Goal: Task Accomplishment & Management: Use online tool/utility

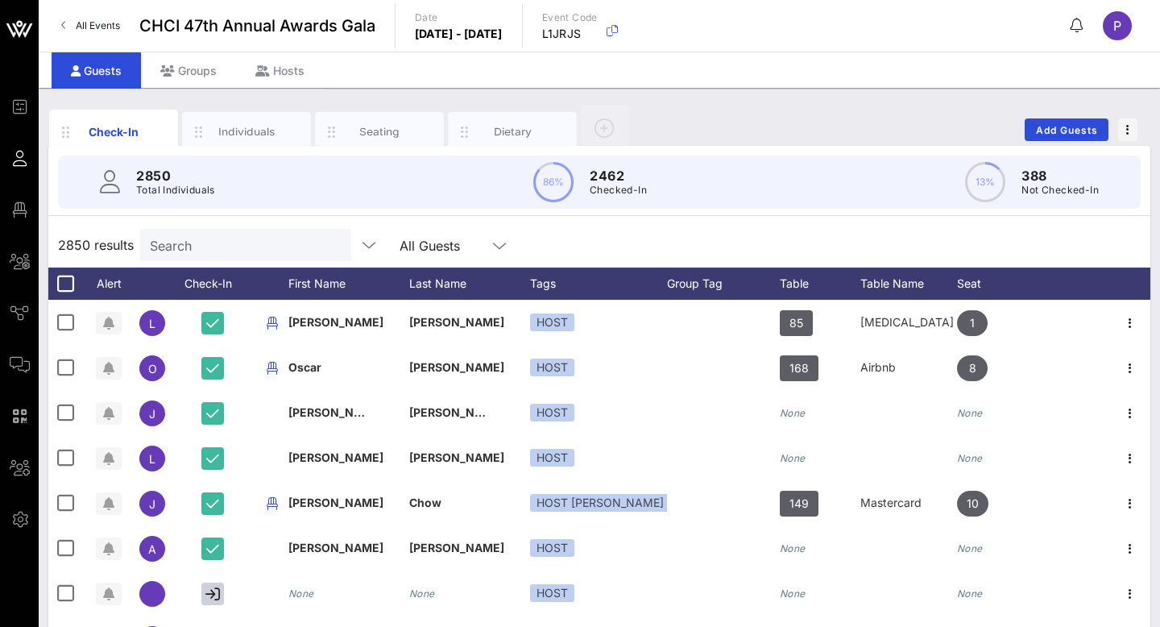
click at [74, 19] on link "All Events" at bounding box center [91, 26] width 78 height 26
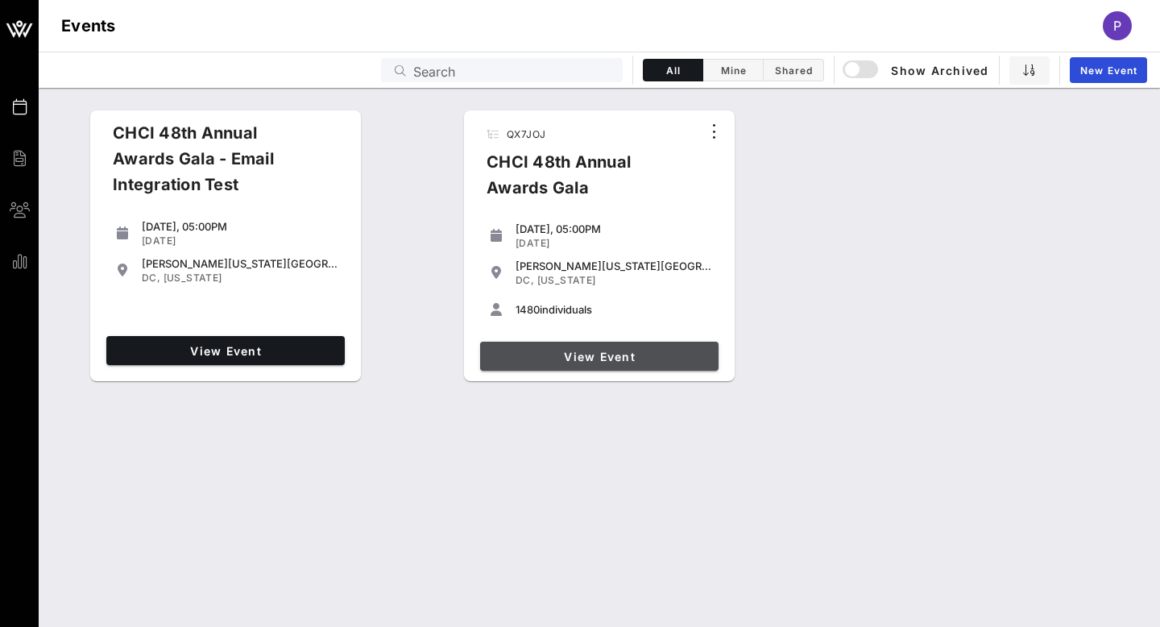
click at [598, 350] on span "View Event" at bounding box center [600, 357] width 226 height 14
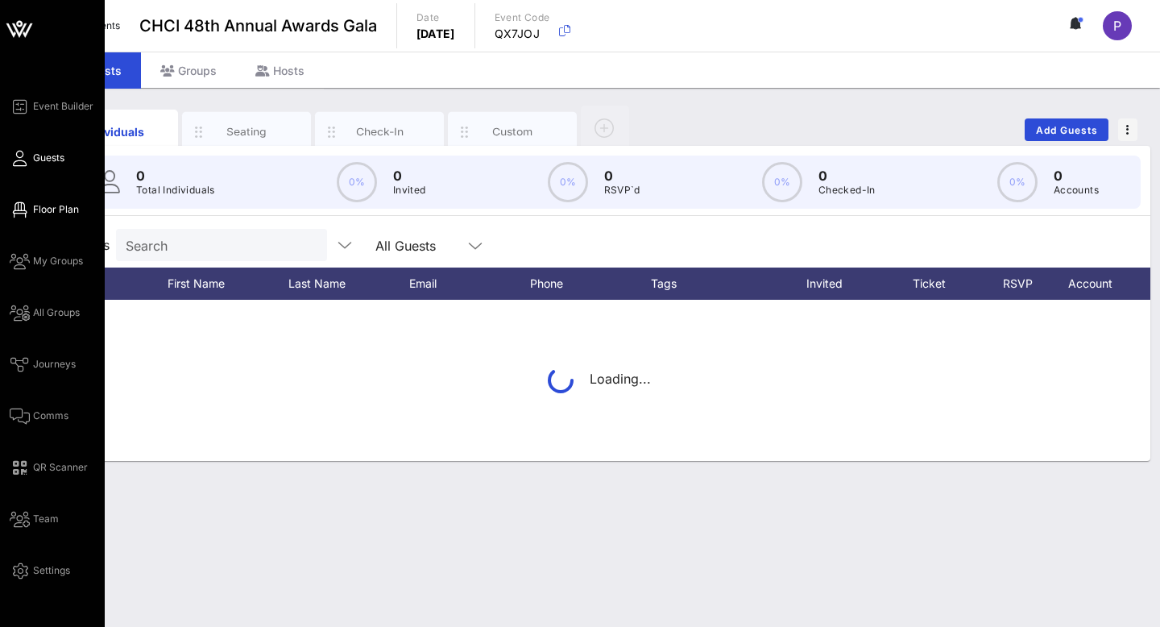
click at [31, 210] on link "Floor Plan" at bounding box center [44, 209] width 69 height 19
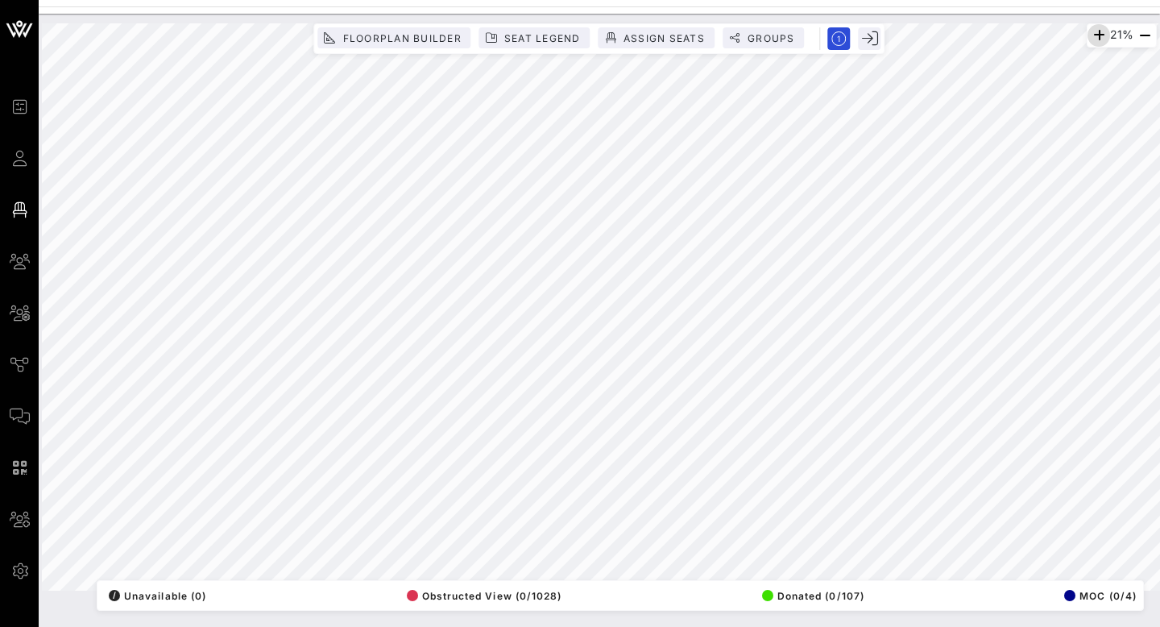
click at [1095, 32] on icon "button" at bounding box center [1098, 35] width 19 height 19
click at [1095, 32] on icon "button" at bounding box center [1096, 35] width 19 height 19
click at [1143, 36] on icon "button" at bounding box center [1144, 35] width 19 height 19
click at [1090, 35] on icon "button" at bounding box center [1096, 35] width 19 height 19
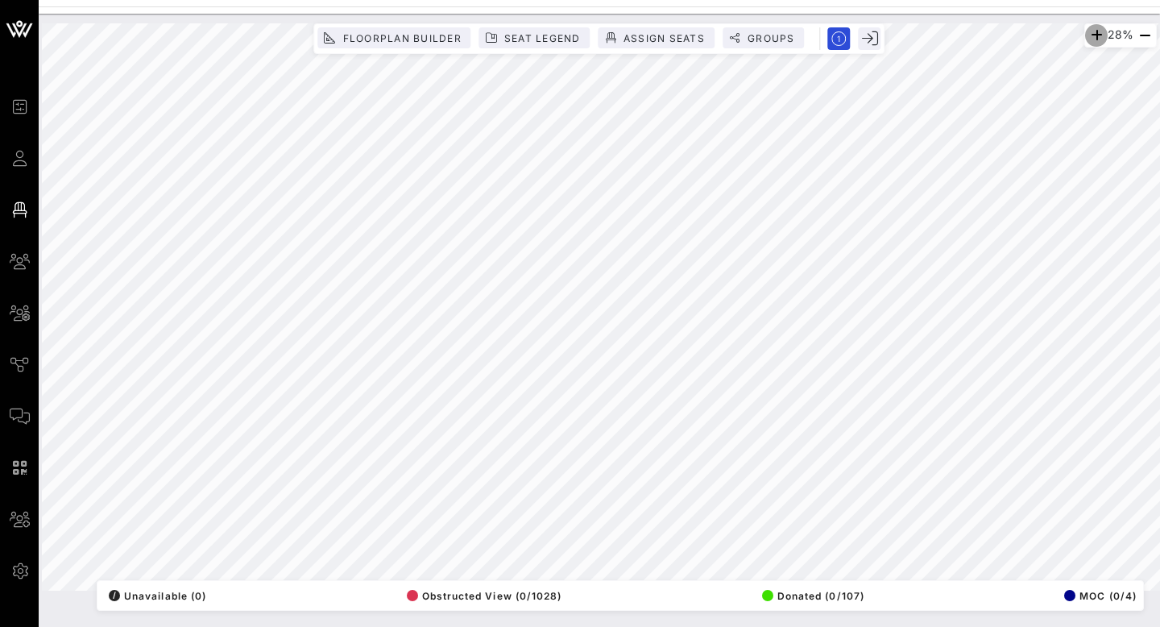
click at [1090, 35] on icon "button" at bounding box center [1096, 35] width 19 height 19
click at [1090, 35] on icon "button" at bounding box center [1098, 35] width 19 height 19
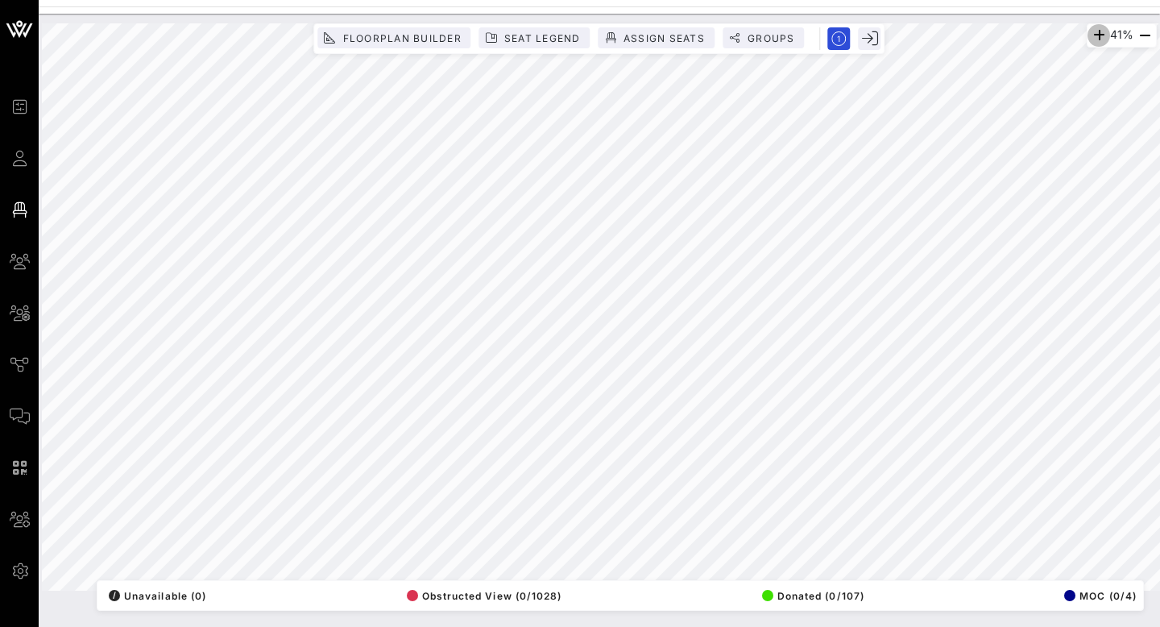
click at [1090, 35] on icon "button" at bounding box center [1098, 35] width 19 height 19
click at [1090, 35] on icon "button" at bounding box center [1096, 35] width 19 height 19
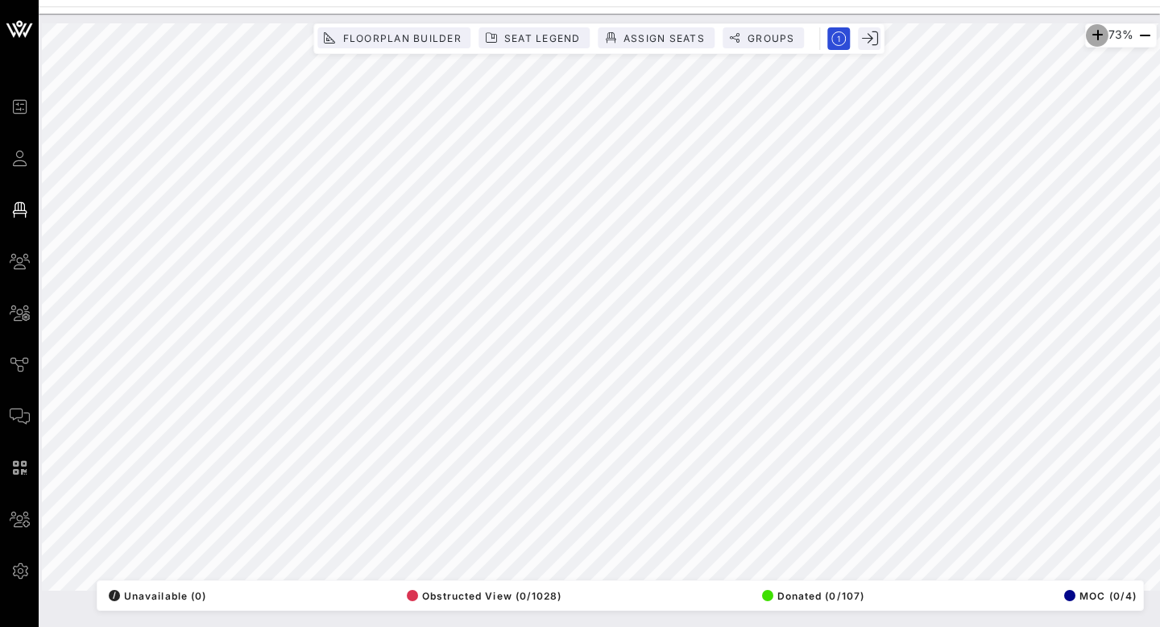
click at [1090, 35] on icon "button" at bounding box center [1096, 35] width 19 height 19
click at [1152, 34] on icon "button" at bounding box center [1144, 35] width 19 height 19
click at [441, 44] on button "Floorplan Builder" at bounding box center [393, 37] width 153 height 21
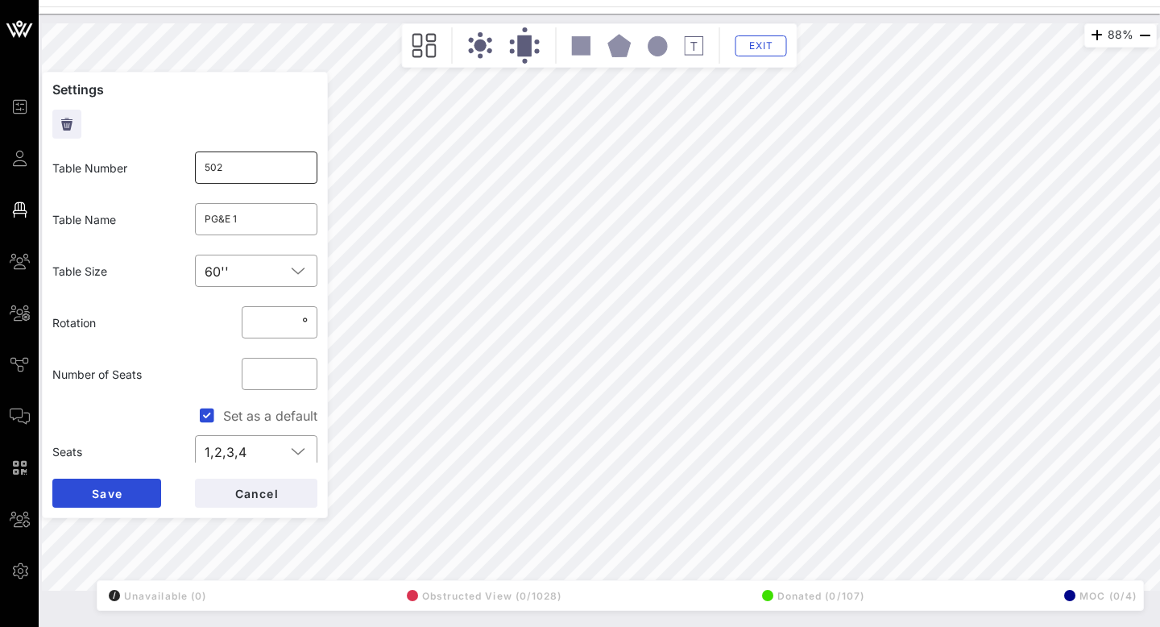
click at [213, 172] on input "502" at bounding box center [257, 168] width 104 height 26
click at [217, 218] on input "PG&E 1" at bounding box center [257, 219] width 104 height 26
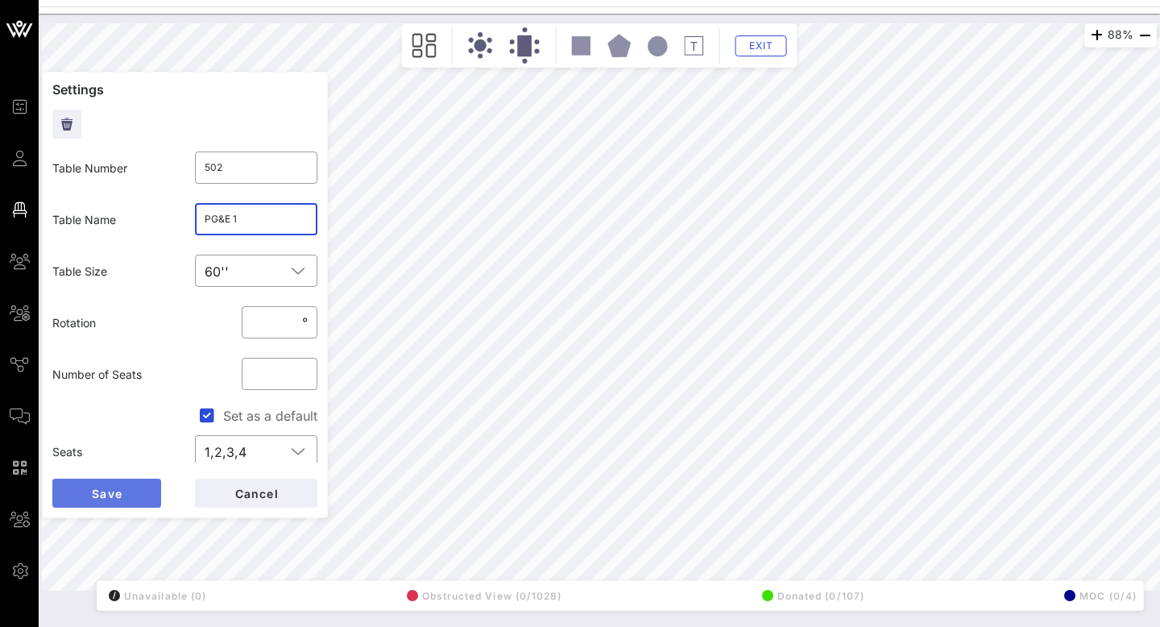
click at [114, 494] on span "Save" at bounding box center [106, 494] width 31 height 14
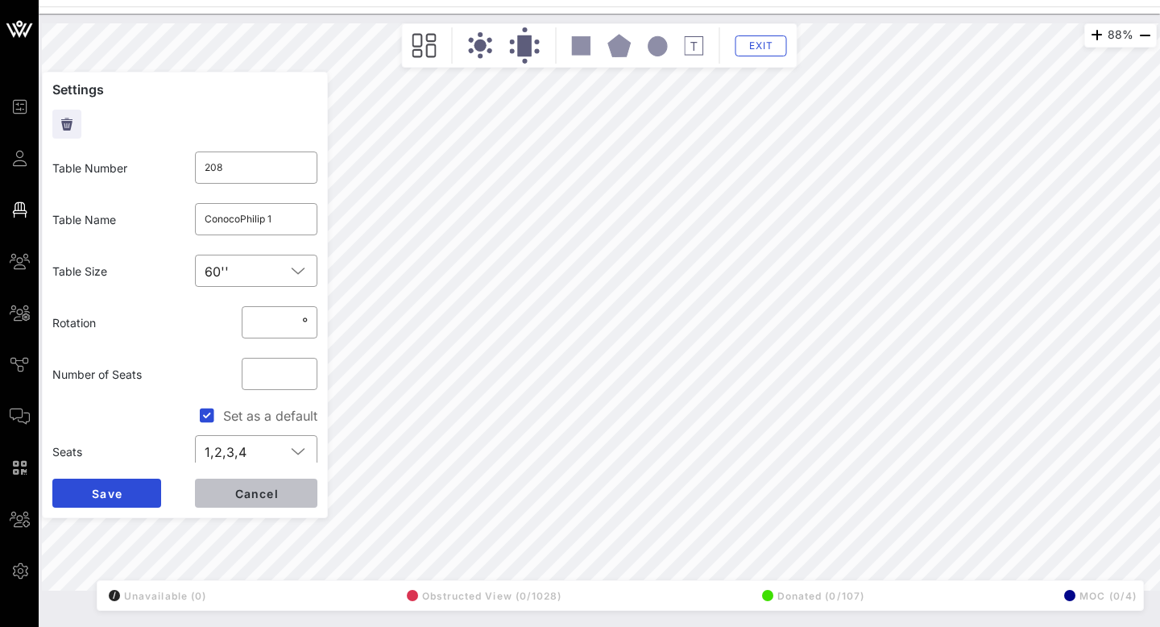
click at [258, 495] on span "Cancel" at bounding box center [256, 494] width 45 height 14
click at [232, 498] on button "Cancel" at bounding box center [256, 492] width 122 height 29
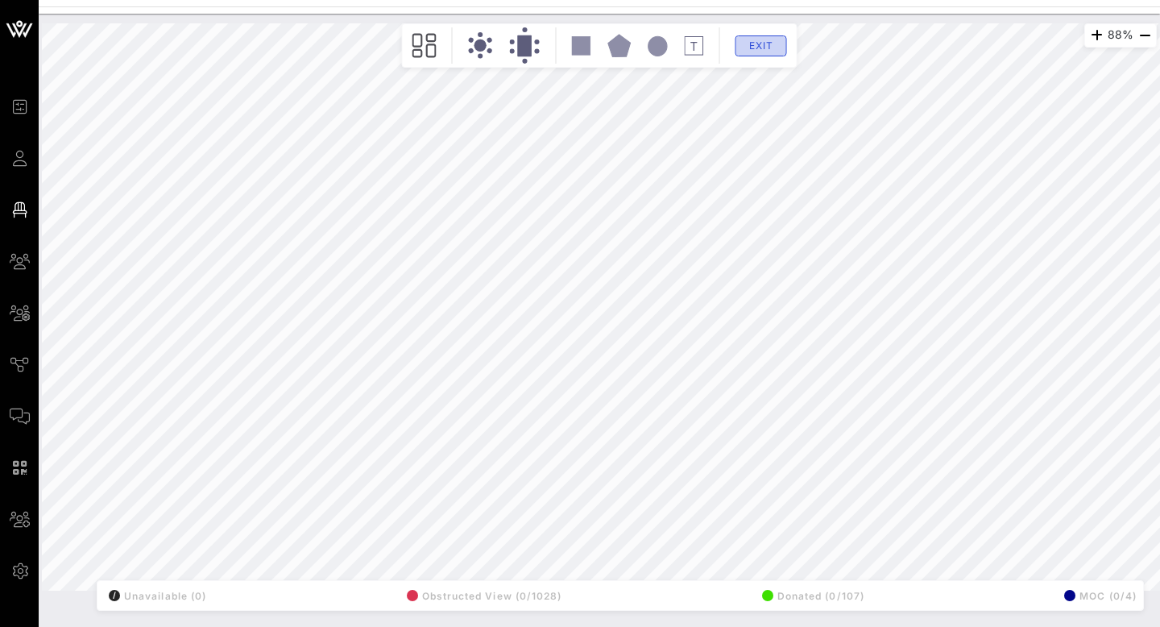
click at [777, 39] on button "Exit" at bounding box center [761, 45] width 52 height 21
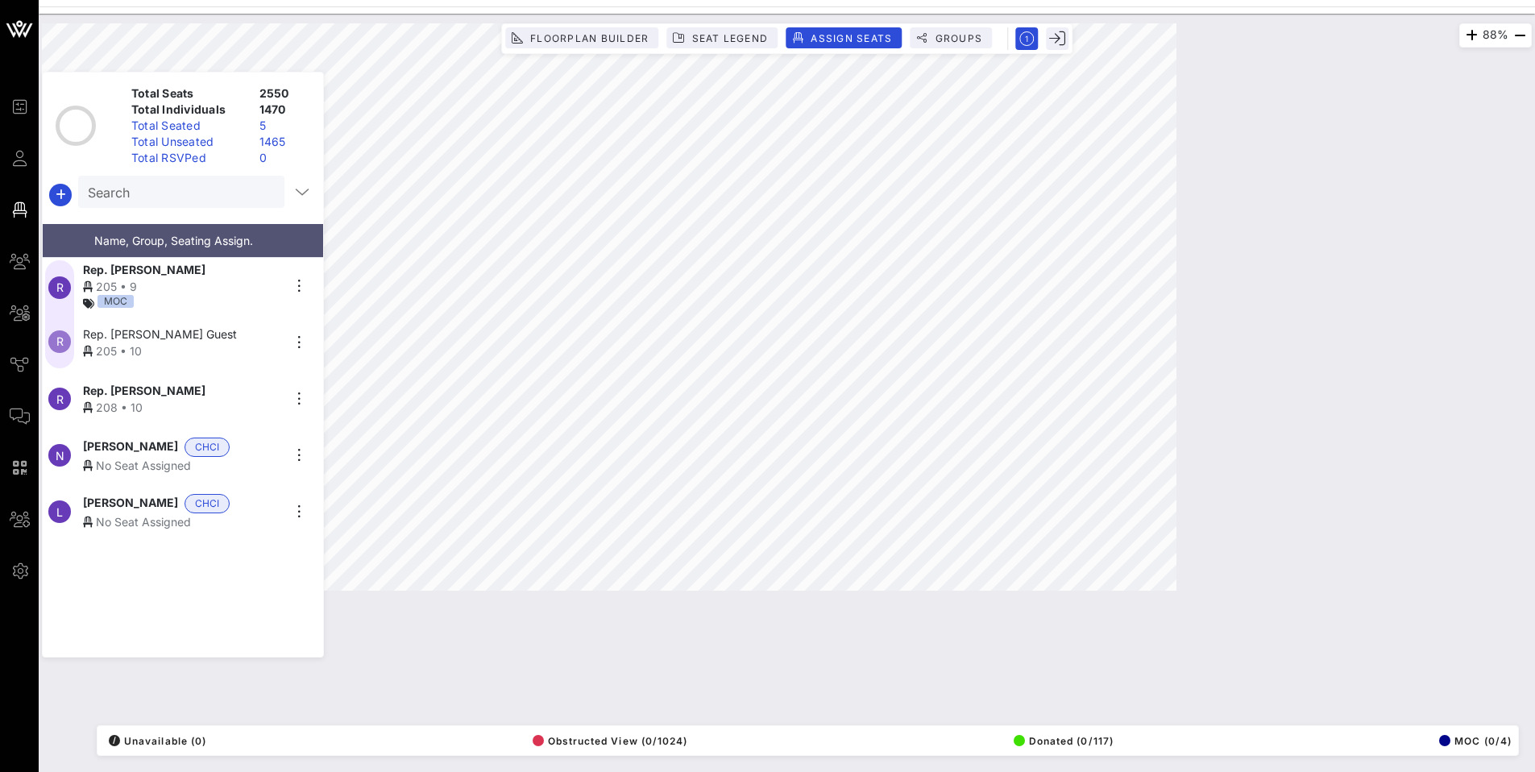
scroll to position [846, 0]
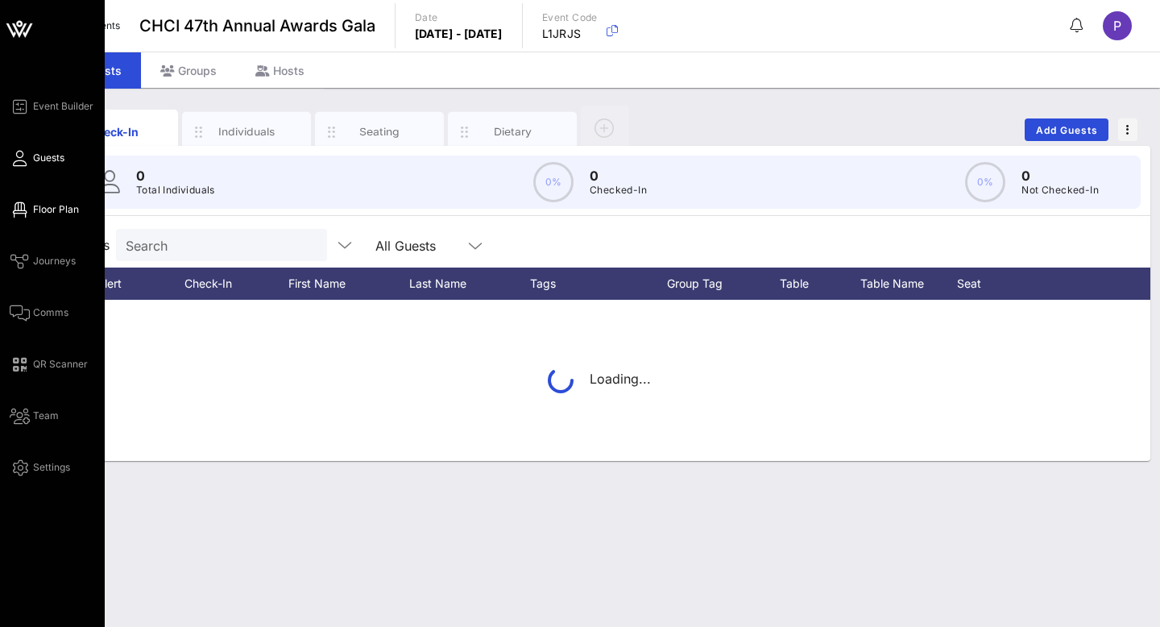
click at [49, 207] on span "Floor Plan" at bounding box center [56, 209] width 46 height 14
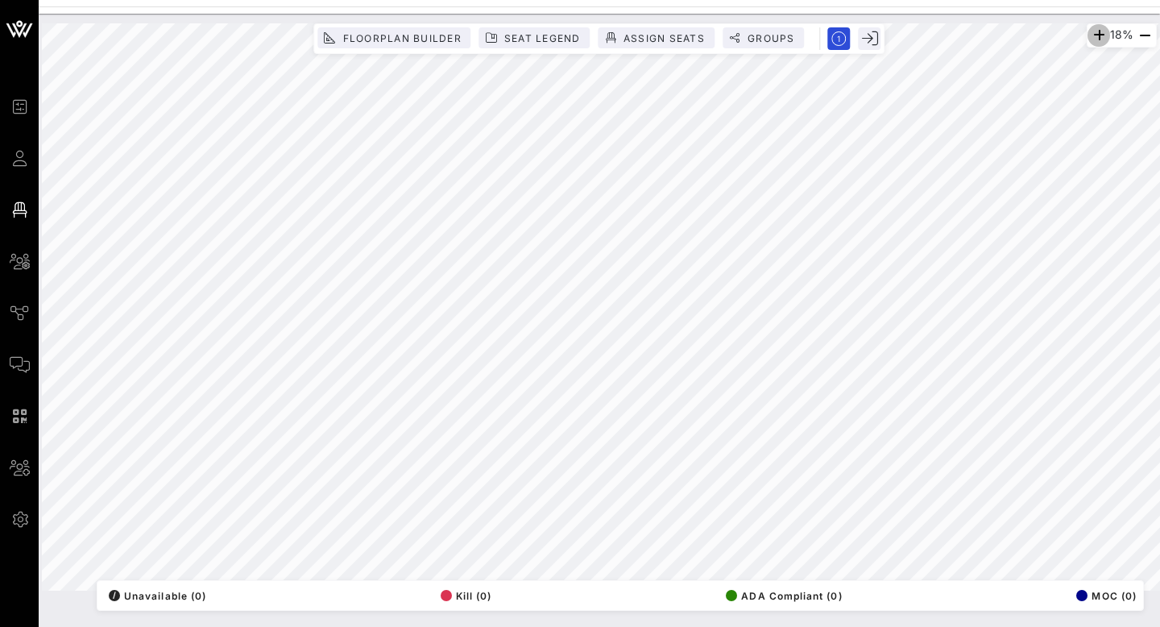
click at [1089, 37] on icon "button" at bounding box center [1098, 35] width 19 height 19
click at [1089, 37] on icon "button" at bounding box center [1096, 35] width 19 height 19
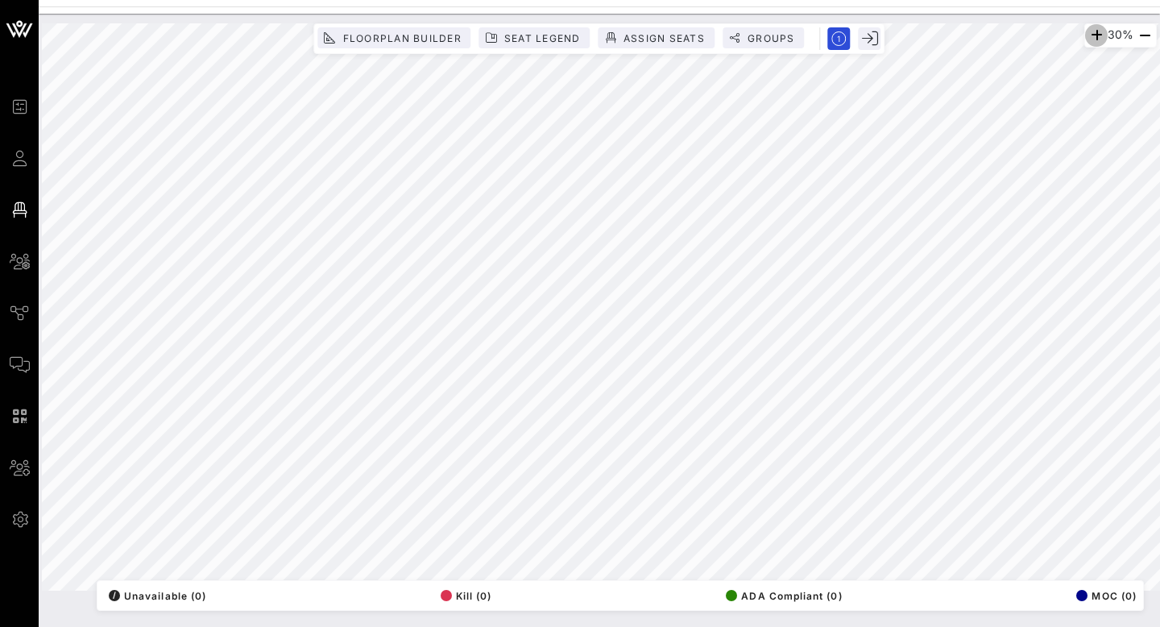
click at [1089, 37] on icon "button" at bounding box center [1096, 35] width 19 height 19
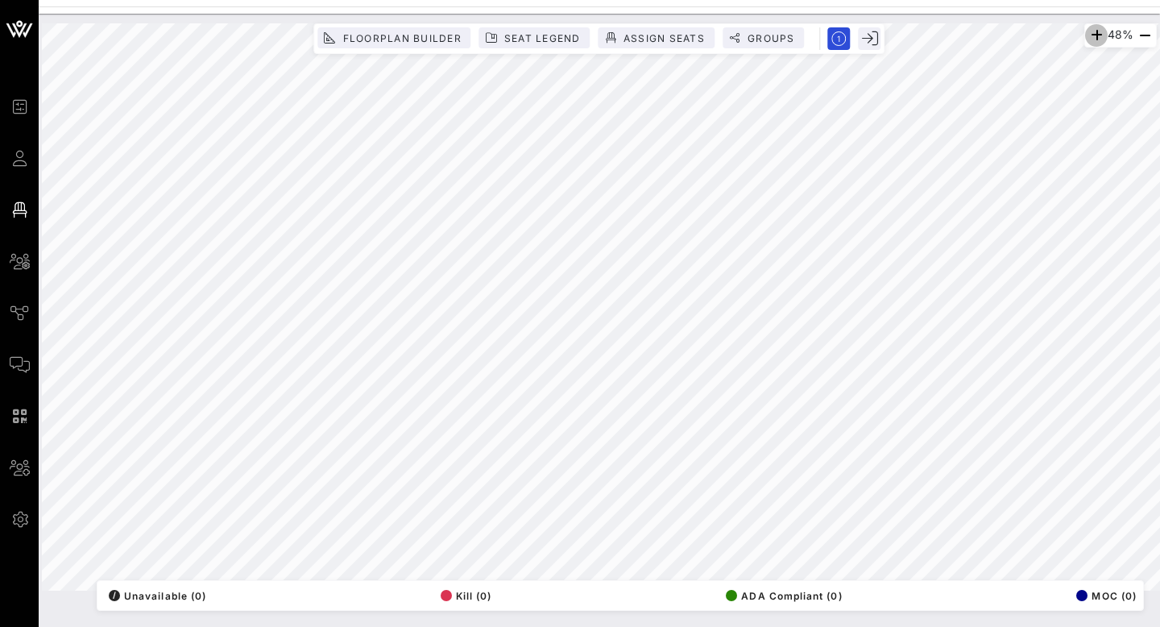
click at [1089, 37] on icon "button" at bounding box center [1096, 35] width 19 height 19
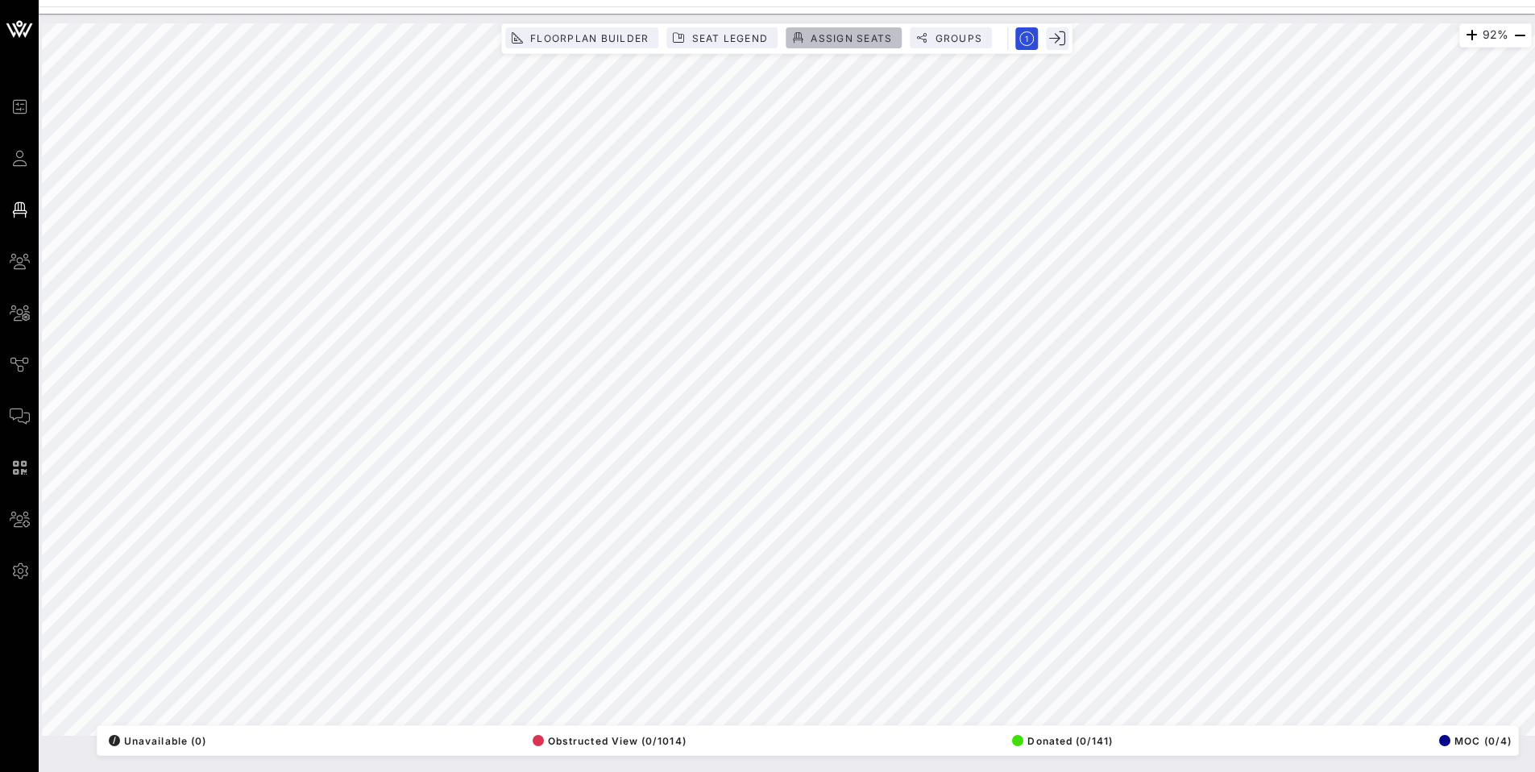
click at [819, 35] on span "Assign Seats" at bounding box center [851, 38] width 82 height 12
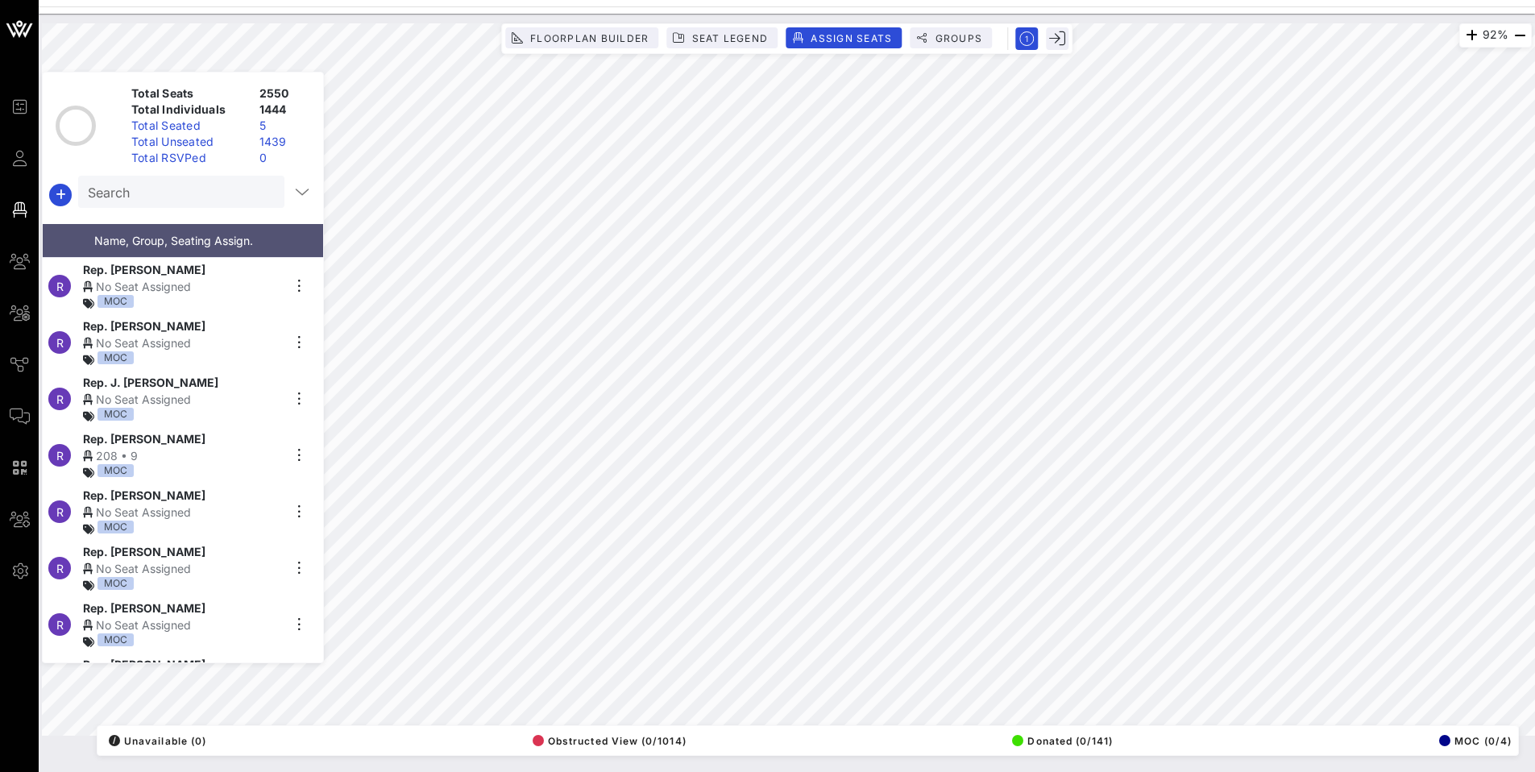
click at [186, 193] on input "Search" at bounding box center [180, 191] width 184 height 21
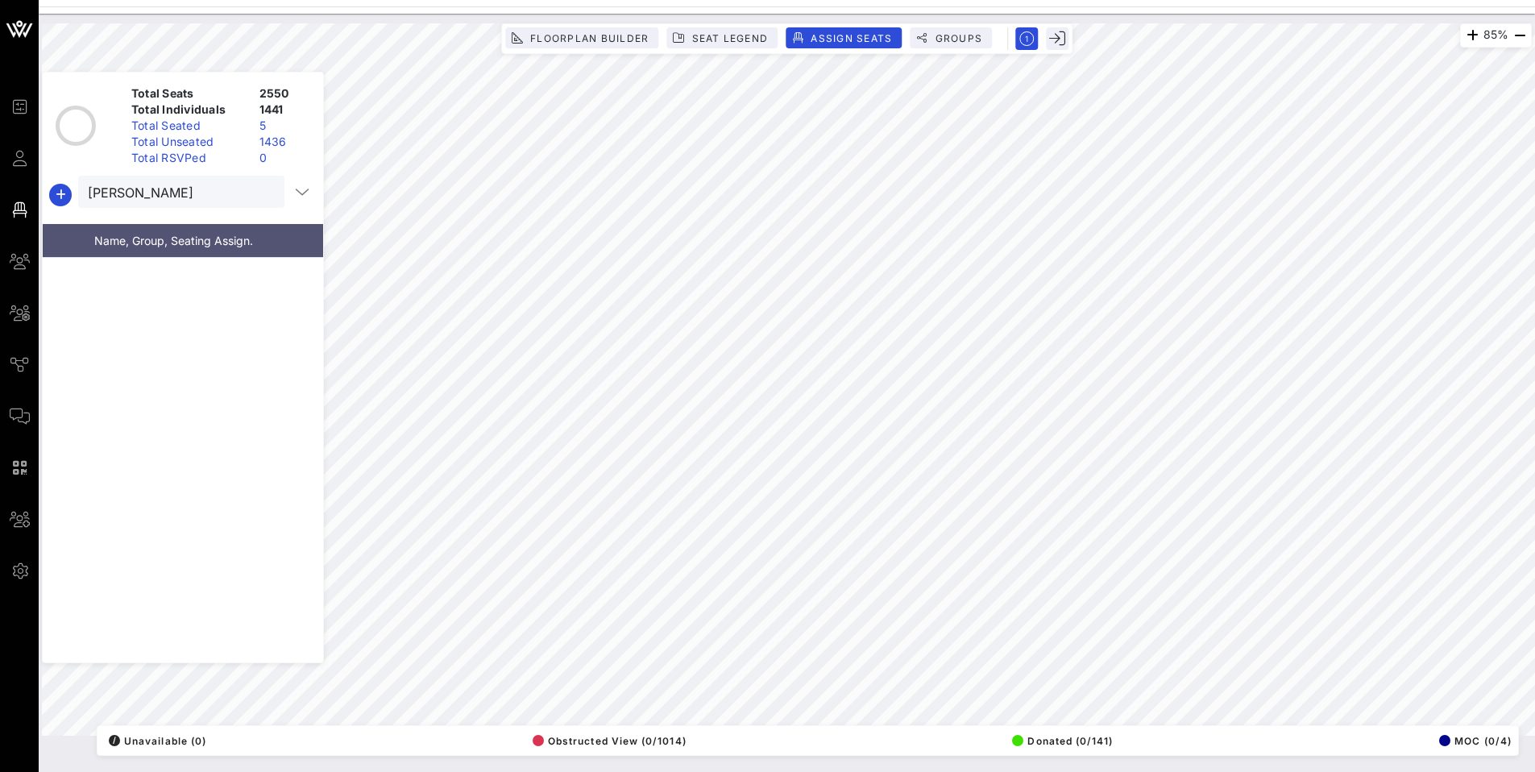
click at [292, 310] on div "85% Floorplan Builder Seat Legend Assign Seats Groups Exit Total Seats 2550 Tot…" at bounding box center [786, 379] width 1489 height 712
click at [155, 187] on input "carbajal" at bounding box center [170, 191] width 164 height 21
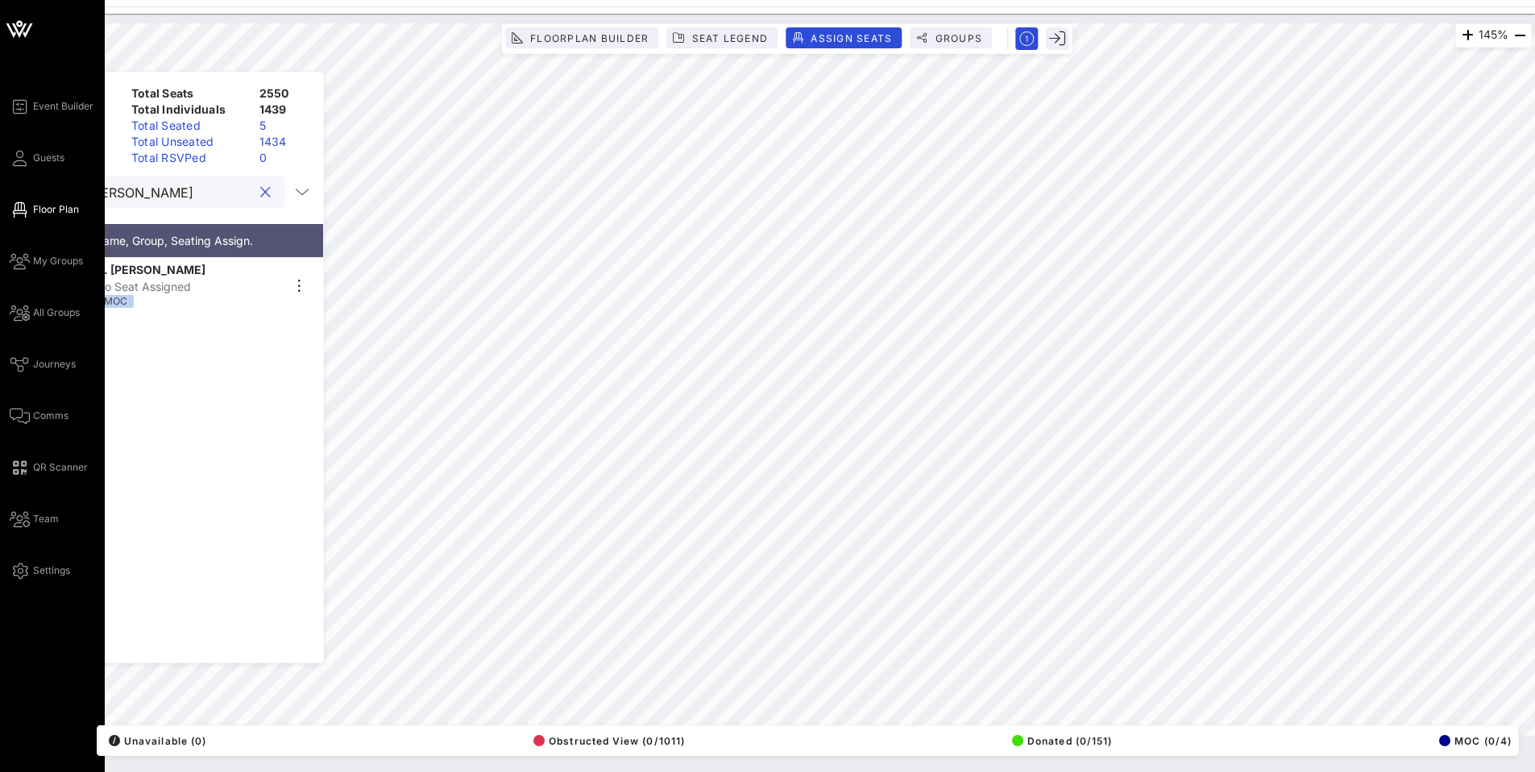
type input "menendez"
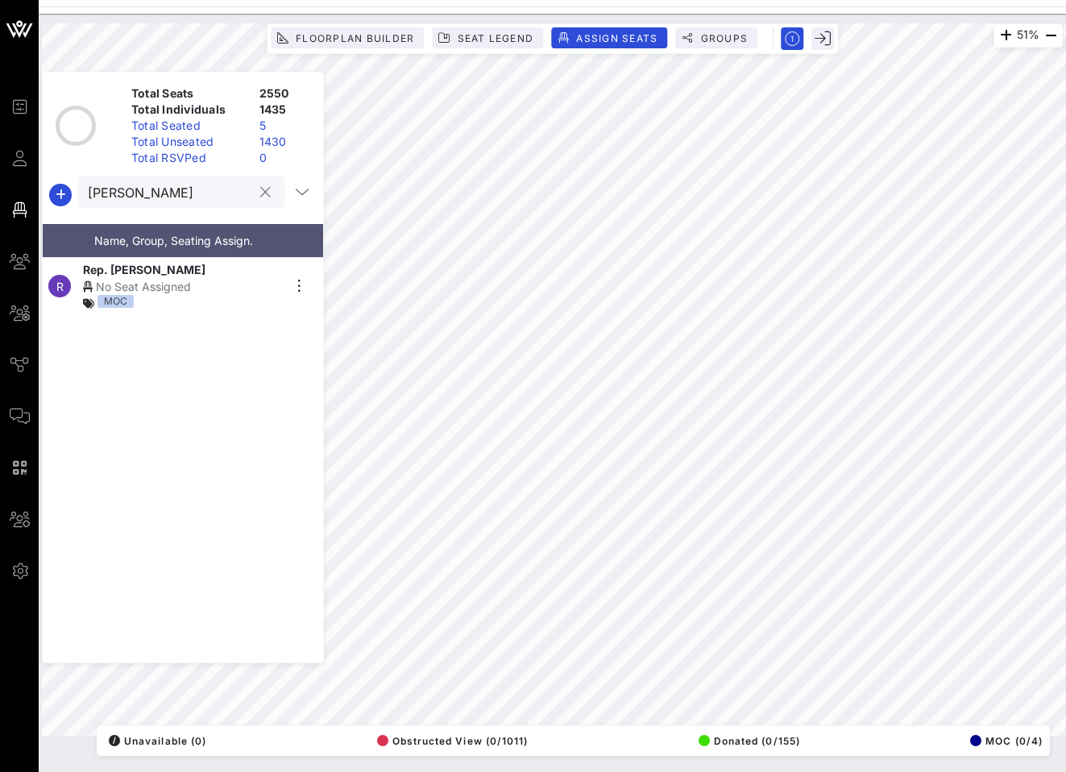
click at [194, 198] on input "menendez" at bounding box center [170, 191] width 164 height 21
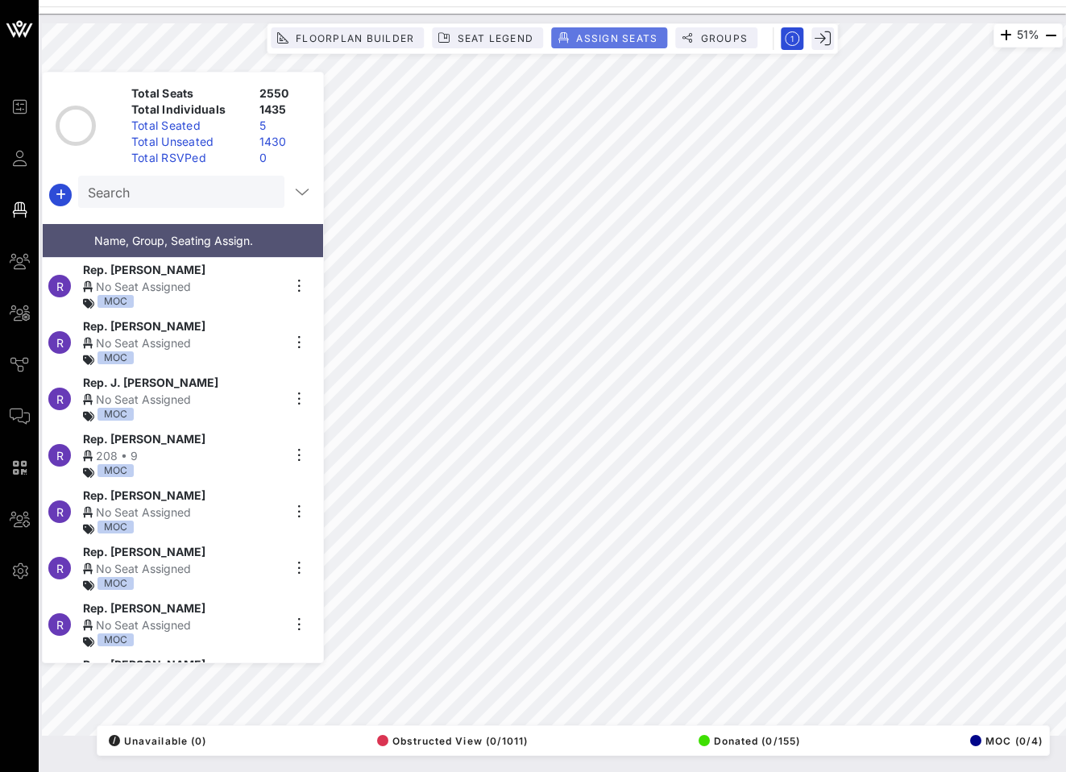
click at [613, 37] on span "Assign Seats" at bounding box center [616, 38] width 82 height 12
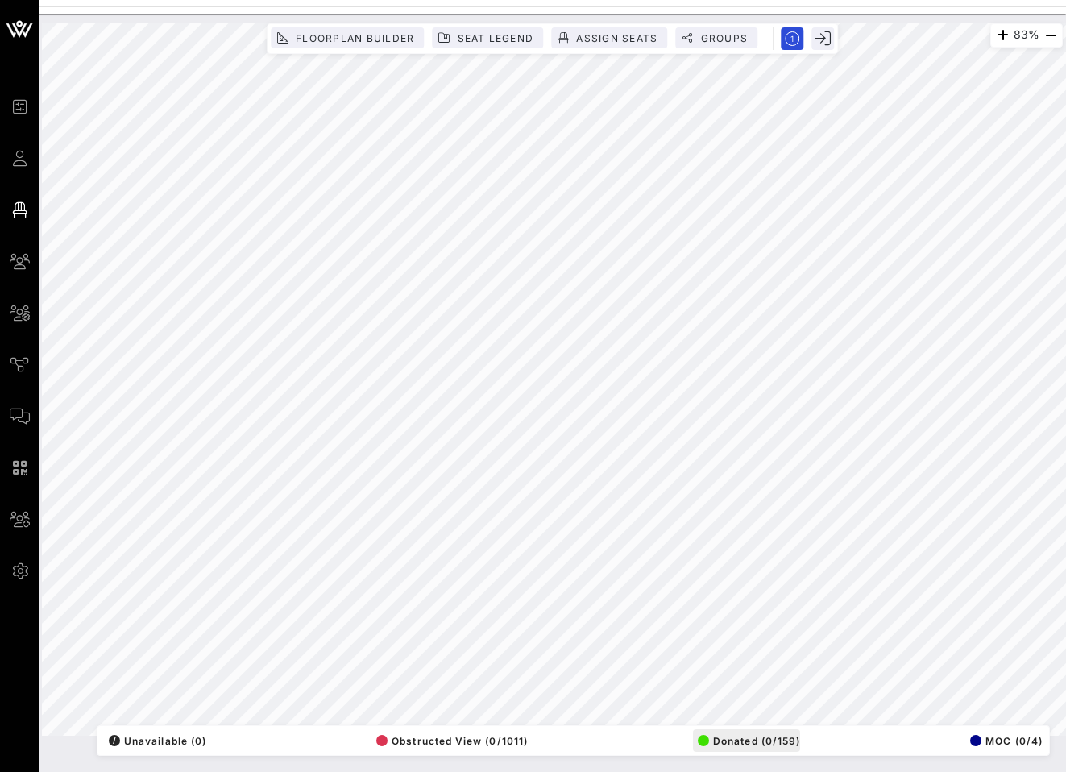
click at [760, 735] on div "83% Floorplan Builder Seat Legend Assign Seats Groups Exit All Reserved Shared …" at bounding box center [552, 379] width 1021 height 712
click at [1066, 702] on html "Event Builder Guests Floor Plan My Groups All Groups Journeys Comms QR Scanner …" at bounding box center [533, 386] width 1066 height 772
click at [693, 727] on div "85% Floorplan Builder Seat Legend Assign Seats Groups Exit All Reserved Shared …" at bounding box center [552, 379] width 1021 height 712
click at [606, 35] on span "Assign Seats" at bounding box center [616, 38] width 82 height 12
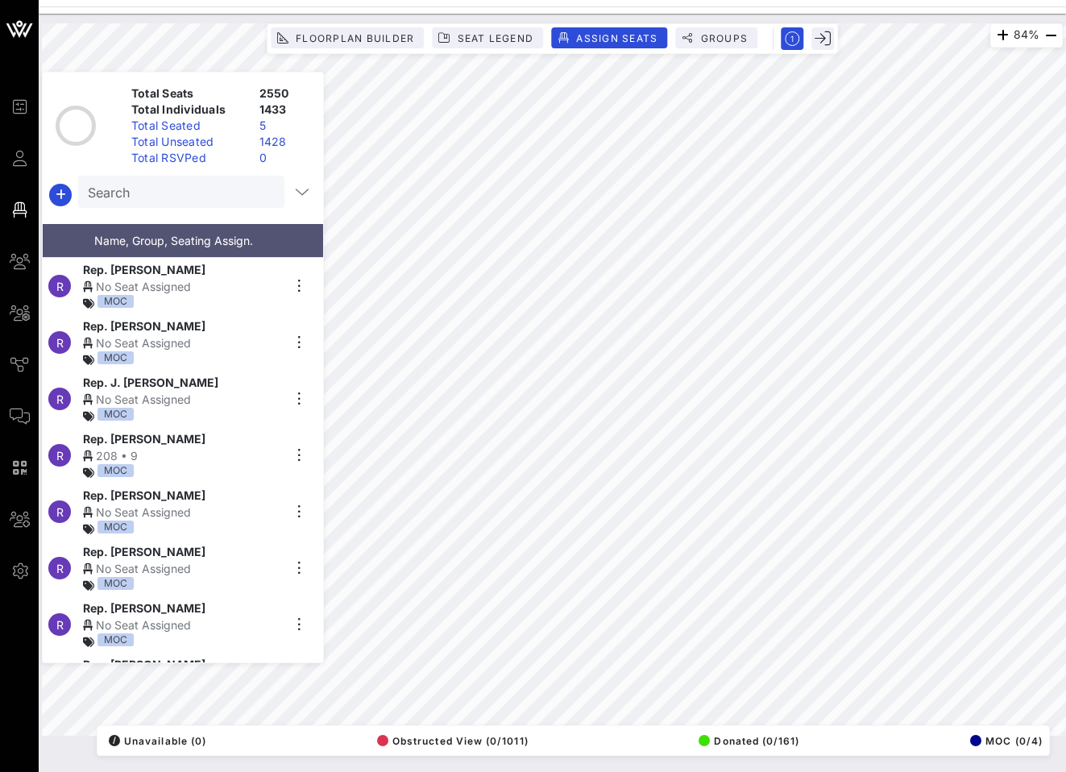
click at [171, 197] on input "Search" at bounding box center [180, 191] width 184 height 21
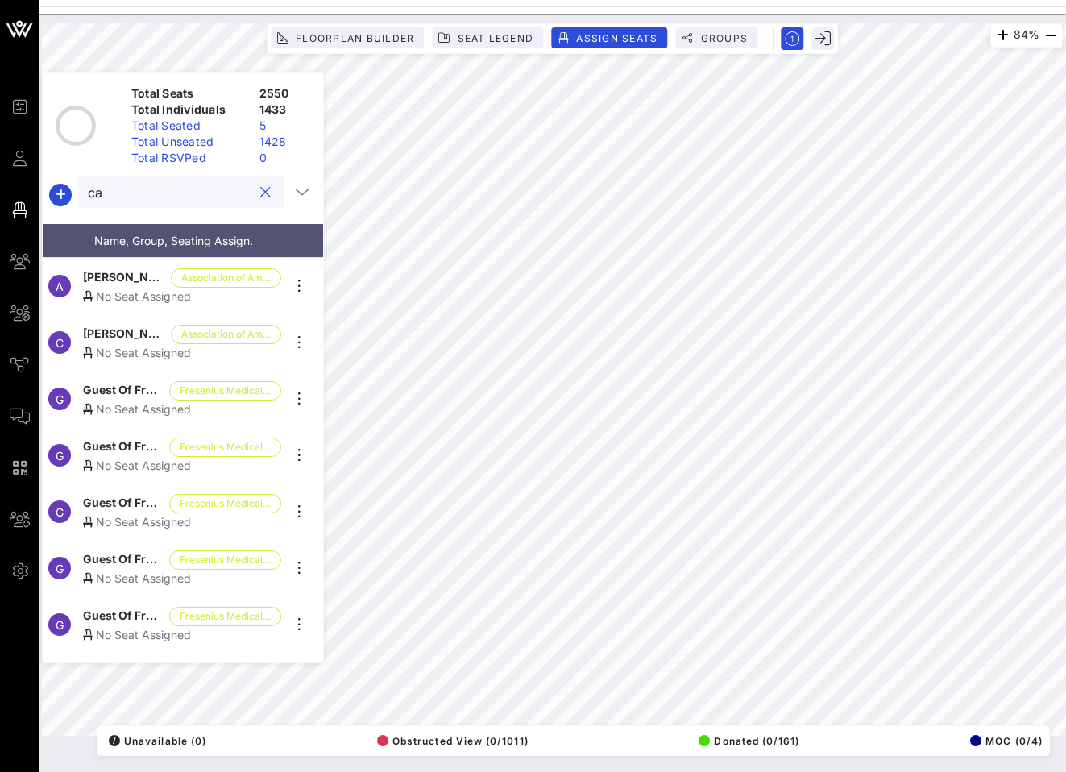
type input "c"
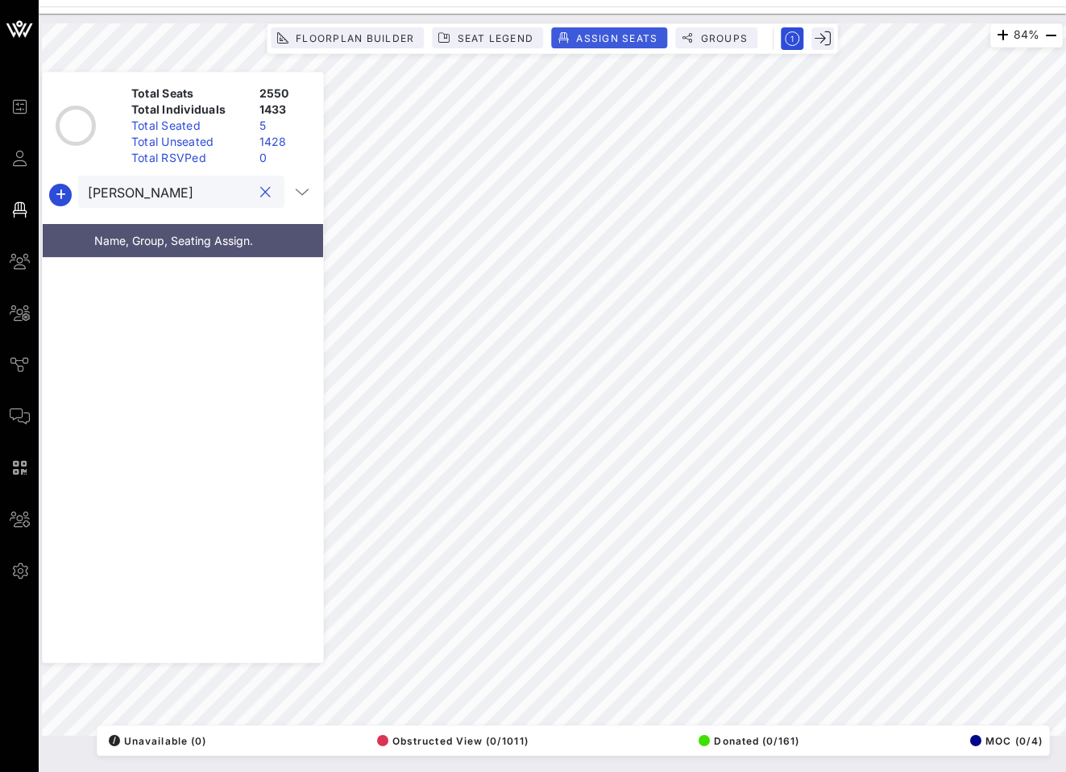
type input "Carbajal"
click at [588, 39] on span "Assign Seats" at bounding box center [616, 38] width 82 height 12
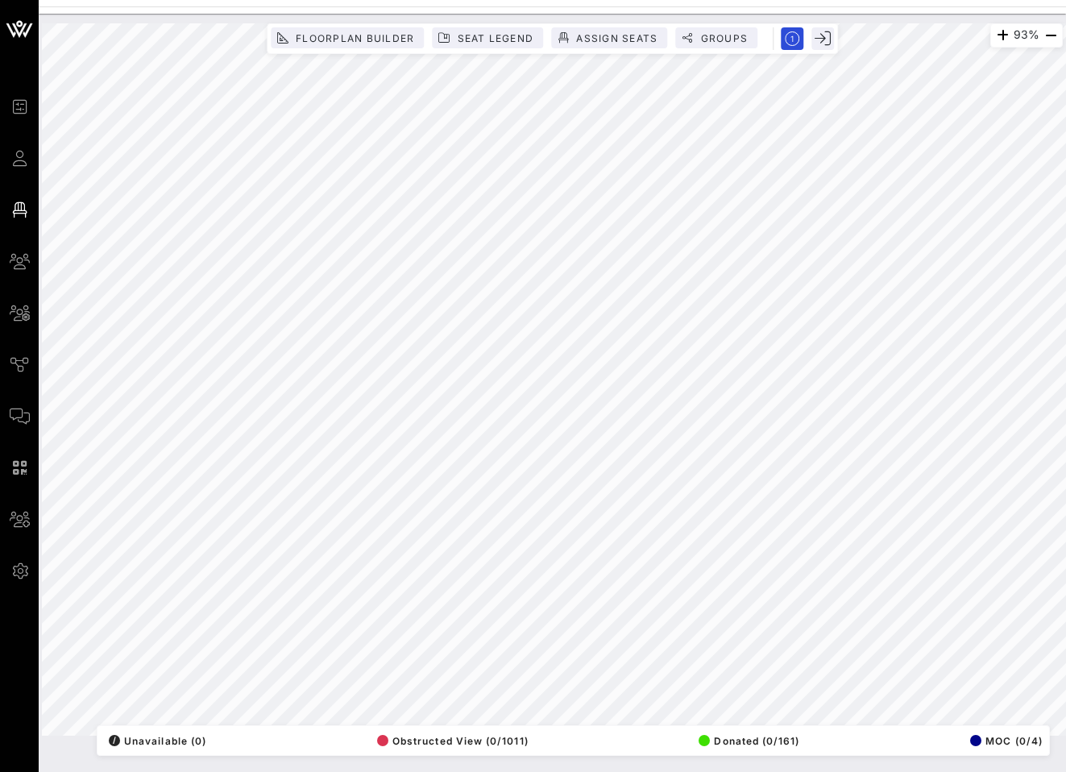
click at [366, 731] on div "93% Floorplan Builder Seat Legend Assign Seats Groups Exit All Reserved Shared …" at bounding box center [552, 379] width 1021 height 712
click at [391, 42] on span "Floorplan Builder" at bounding box center [354, 38] width 119 height 12
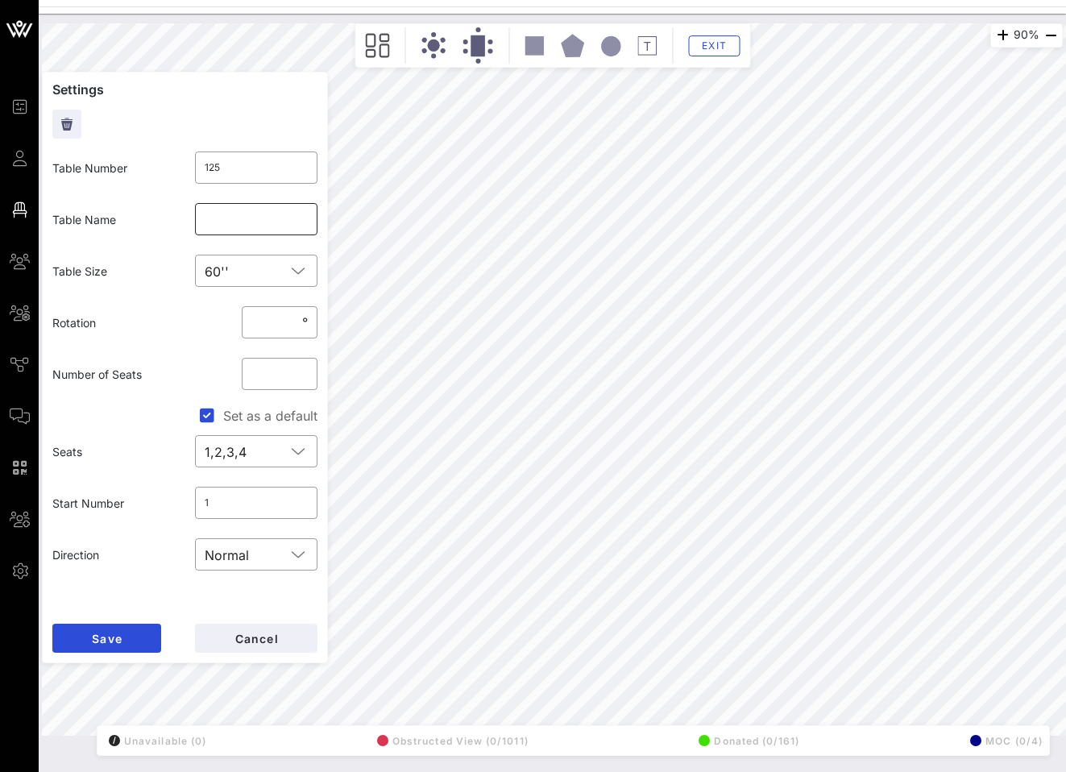
click at [214, 219] on input "text" at bounding box center [257, 219] width 104 height 26
type input "TikTok"
click at [219, 230] on input "text" at bounding box center [257, 219] width 104 height 26
type input "TikTok"
click at [112, 640] on span "Save" at bounding box center [106, 639] width 31 height 14
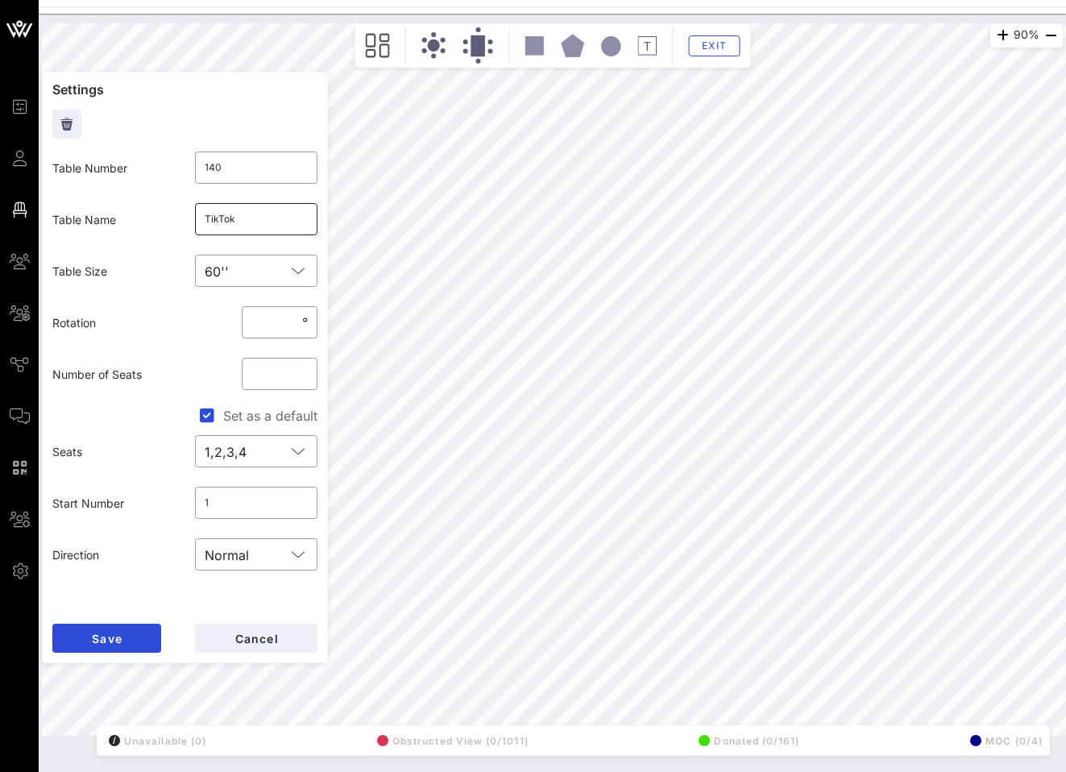
click at [271, 224] on input "TikTok" at bounding box center [257, 219] width 104 height 26
click at [112, 639] on span "Save" at bounding box center [106, 639] width 31 height 14
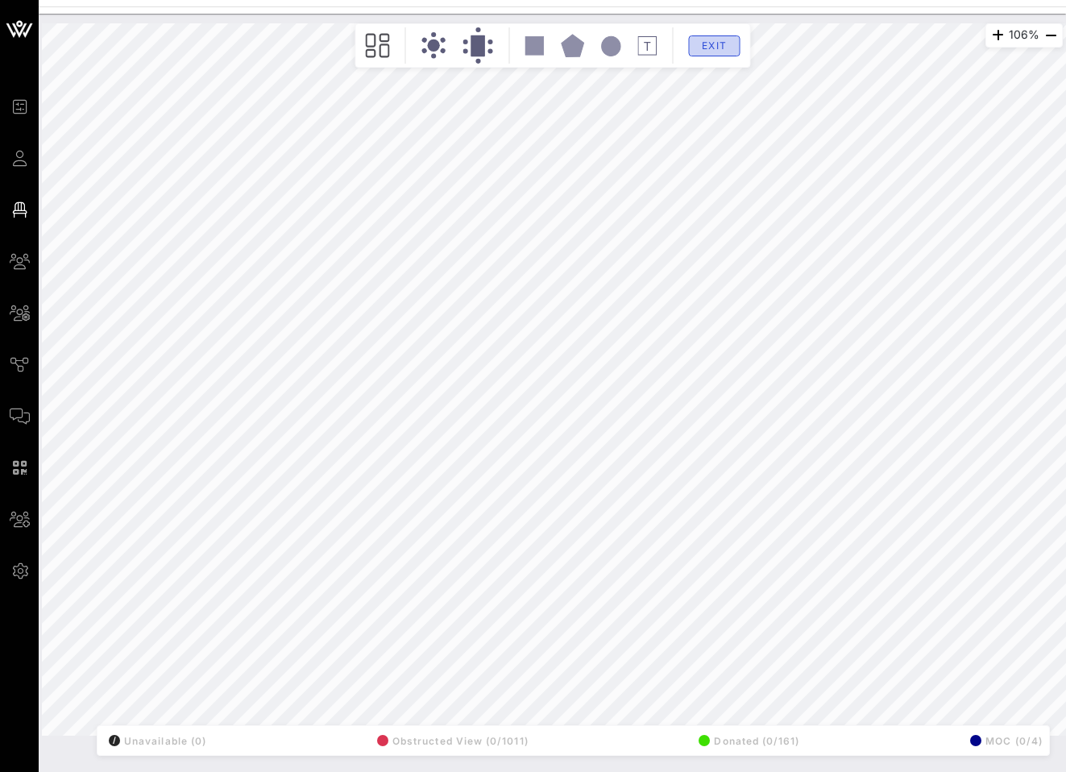
click at [723, 46] on span "Exit" at bounding box center [713, 45] width 31 height 12
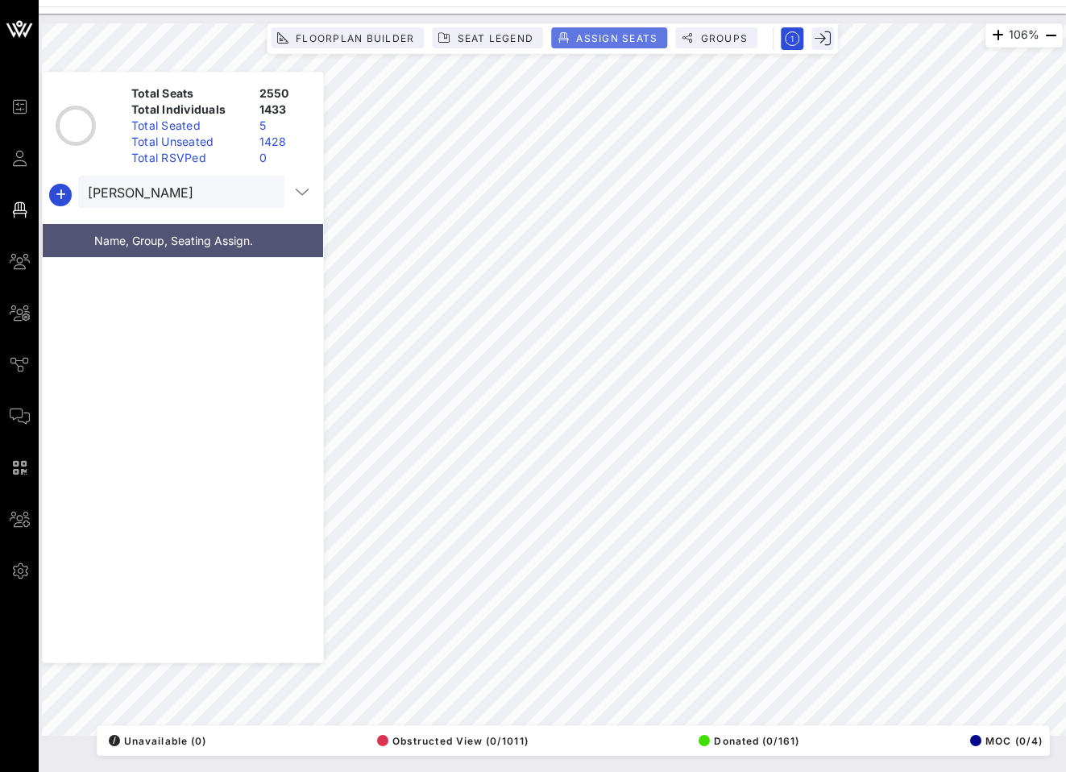
click at [576, 41] on span "Assign Seats" at bounding box center [616, 38] width 82 height 12
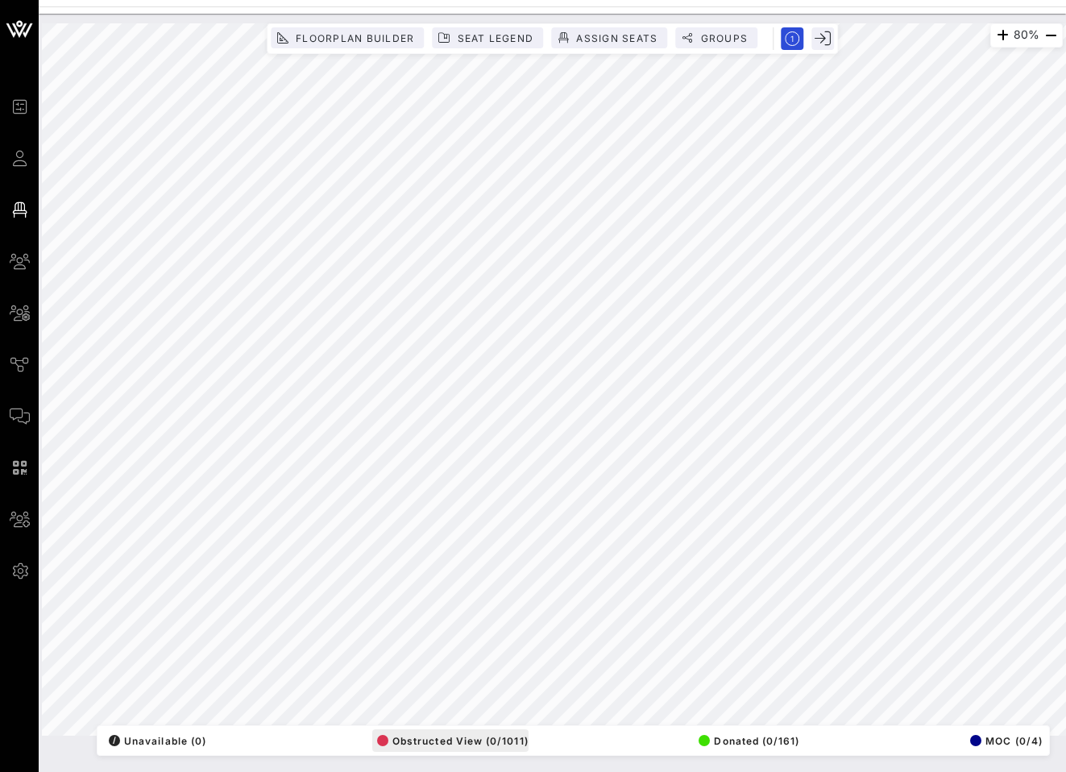
click at [503, 735] on div "80% Floorplan Builder Seat Legend Assign Seats Groups Exit All Reserved Shared …" at bounding box center [552, 379] width 1021 height 712
click at [1066, 447] on html "Event Builder Guests Floor Plan My Groups All Groups Journeys Comms QR Scanner …" at bounding box center [533, 386] width 1066 height 772
click at [915, 761] on div "95% Floorplan Builder Seat Legend Assign Seats Groups Exit All Reserved Shared …" at bounding box center [552, 393] width 1027 height 758
click at [584, 43] on span "Assign Seats" at bounding box center [616, 38] width 82 height 12
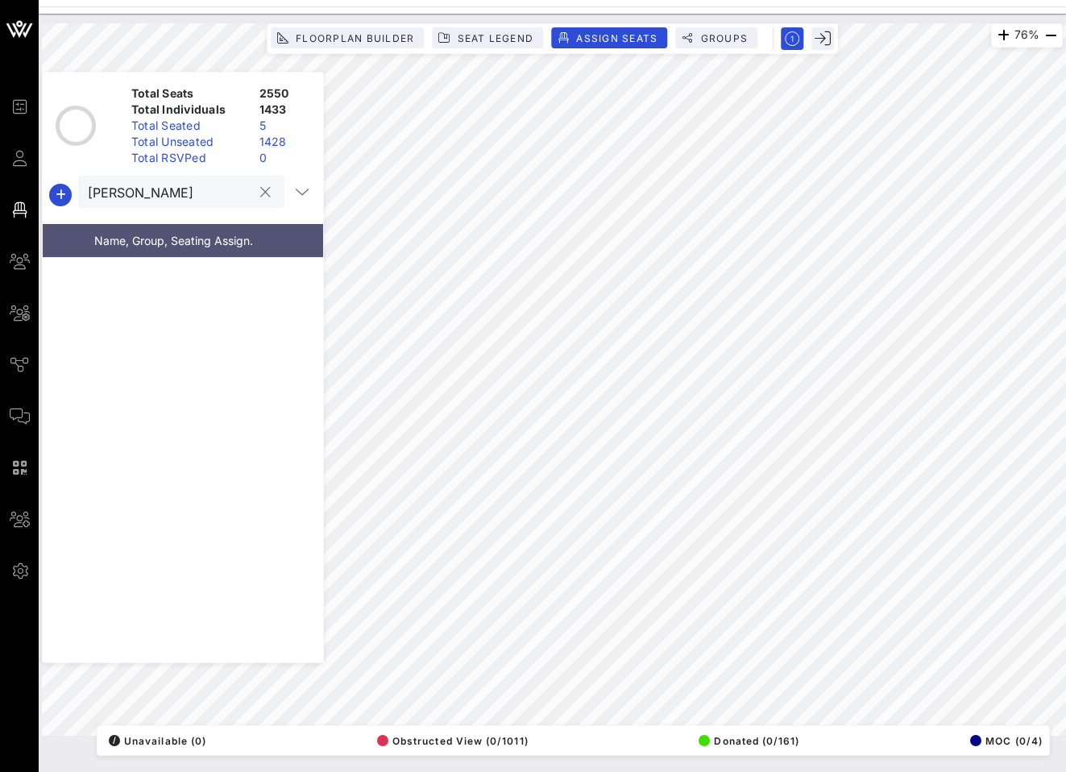
click at [155, 199] on input "Carbajal" at bounding box center [170, 191] width 164 height 21
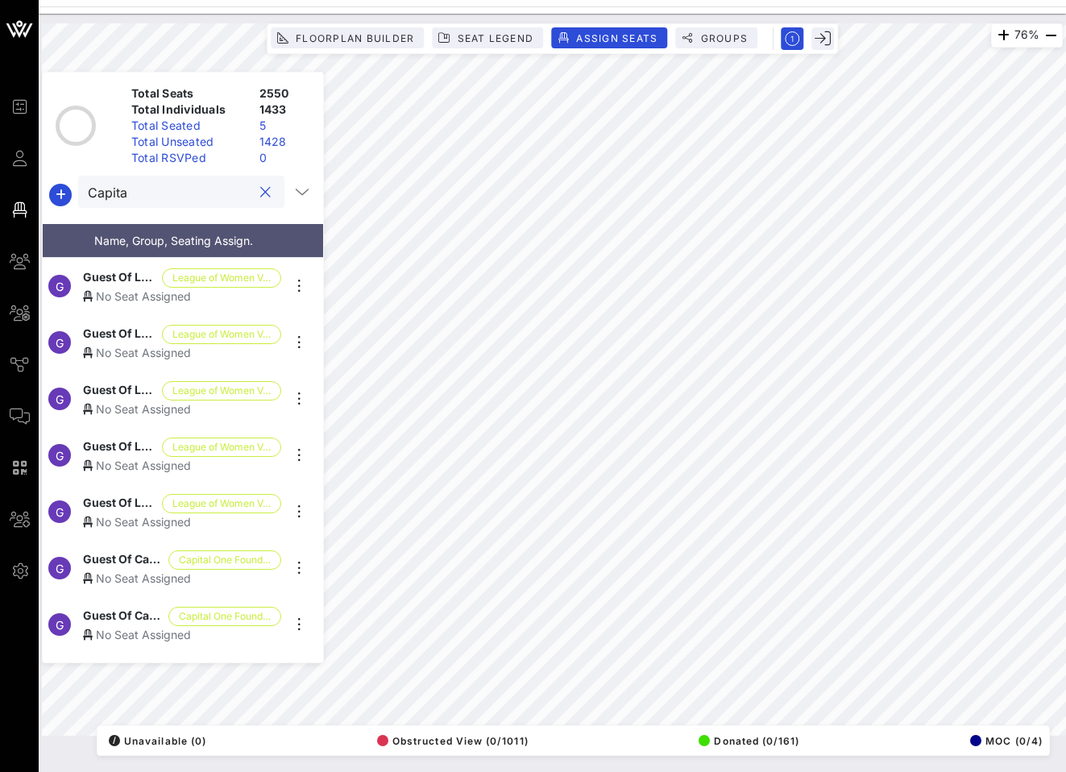
type input "Capital"
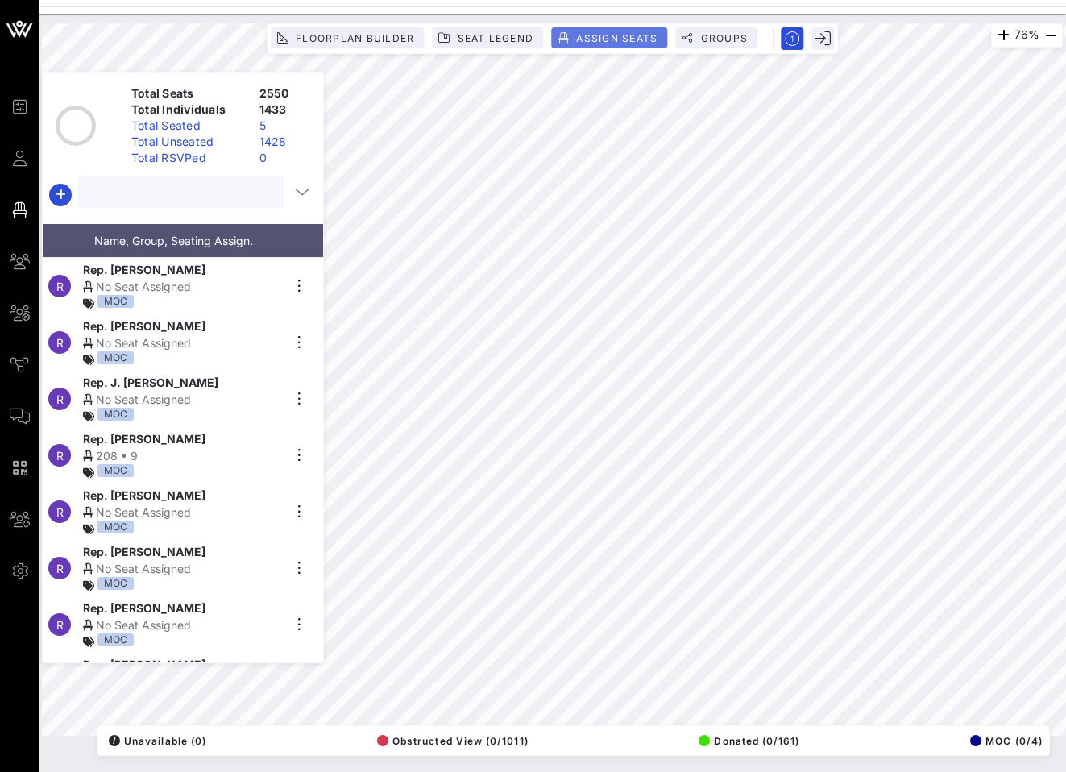
click at [625, 35] on span "Assign Seats" at bounding box center [616, 38] width 82 height 12
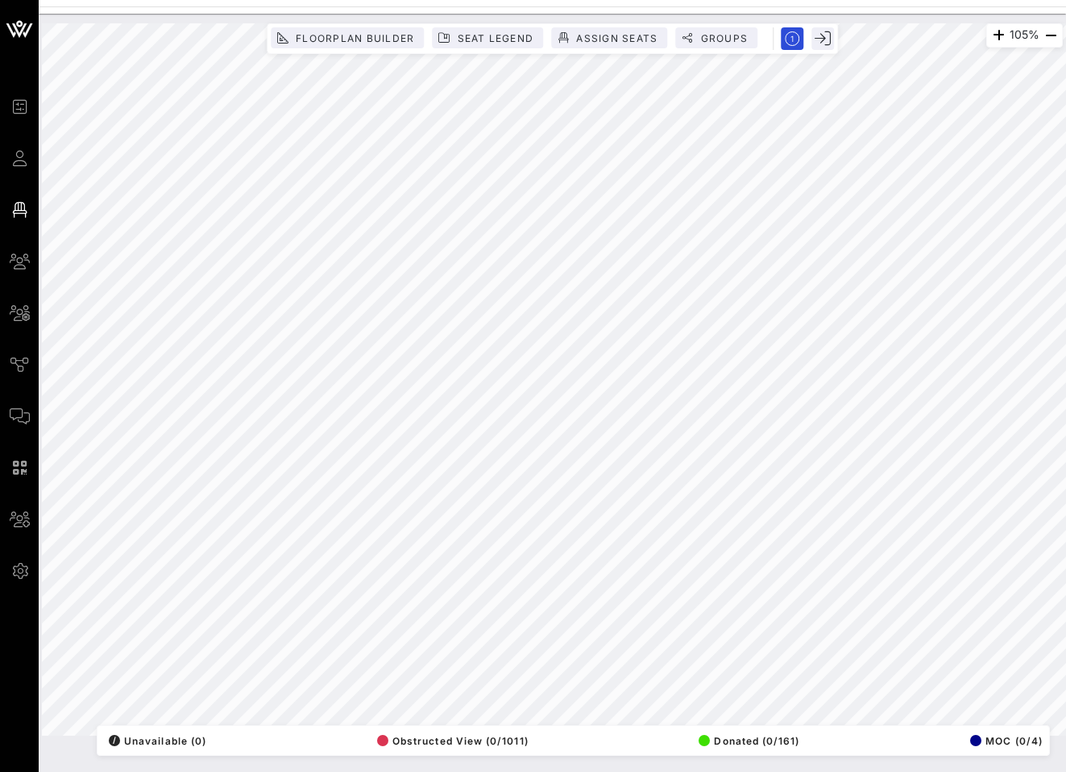
click at [576, 726] on div "105% Floorplan Builder Seat Legend Assign Seats Groups Exit All Reserved Shared…" at bounding box center [552, 379] width 1021 height 712
